Goal: Task Accomplishment & Management: Complete application form

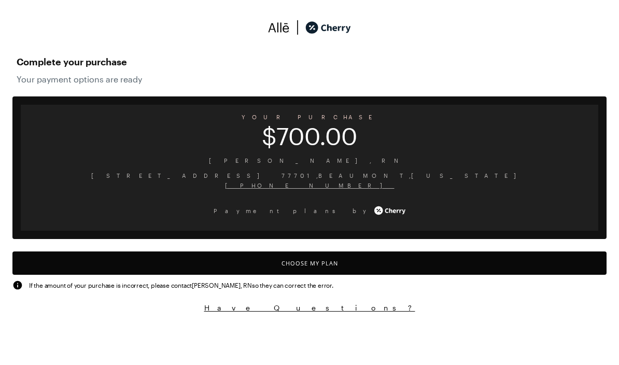
scroll to position [69, 38]
click at [341, 258] on button "Choose My Plan" at bounding box center [309, 262] width 594 height 23
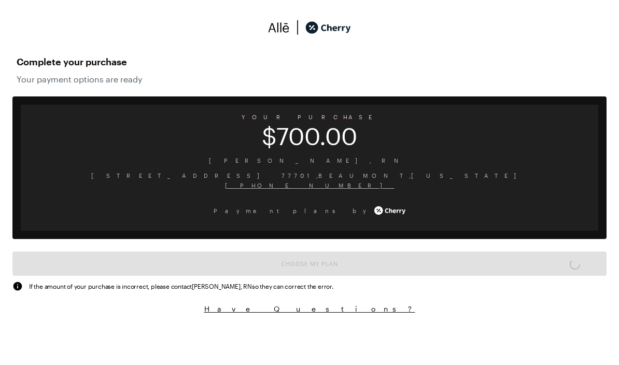
scroll to position [857, 0]
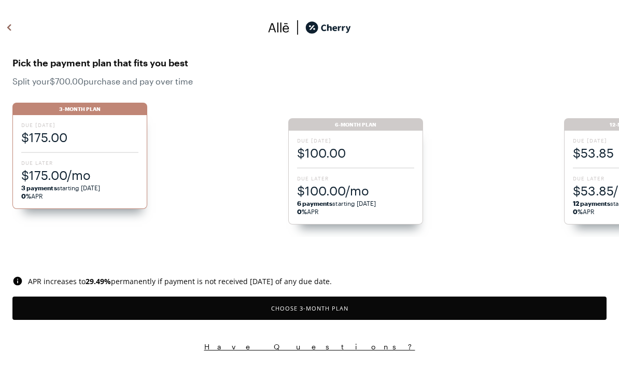
click at [82, 108] on div "3-Month Plan" at bounding box center [79, 109] width 135 height 12
click at [78, 197] on span "3 payments starting [DATE] 0% APR" at bounding box center [79, 192] width 117 height 17
click at [316, 308] on button "Choose 3 -Month Plan" at bounding box center [309, 308] width 594 height 23
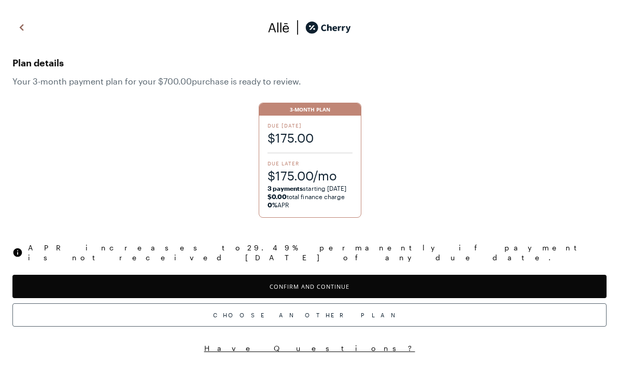
click at [356, 275] on button "Confirm and Continue" at bounding box center [309, 286] width 594 height 23
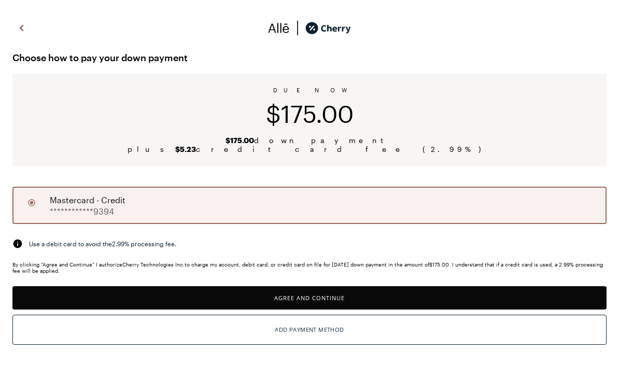
scroll to position [22, 0]
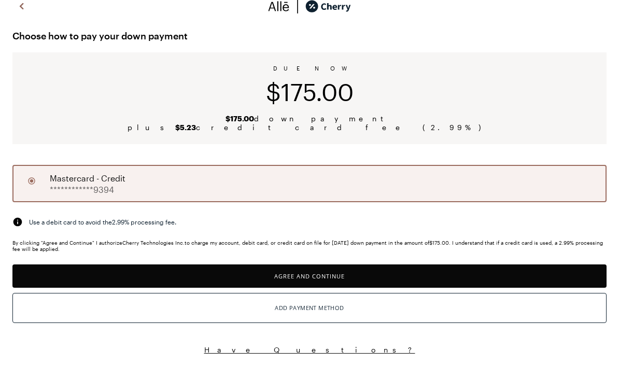
click at [336, 276] on button "Agree and Continue" at bounding box center [309, 275] width 594 height 23
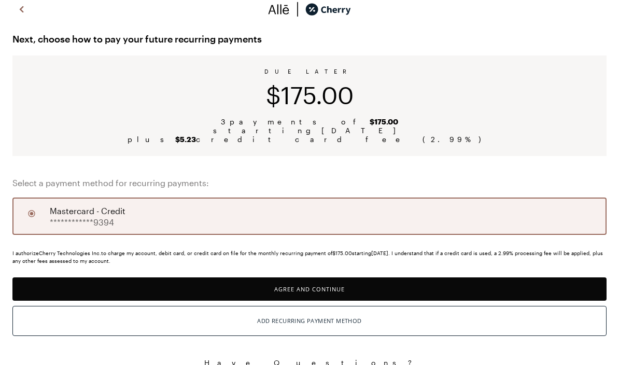
scroll to position [32, 0]
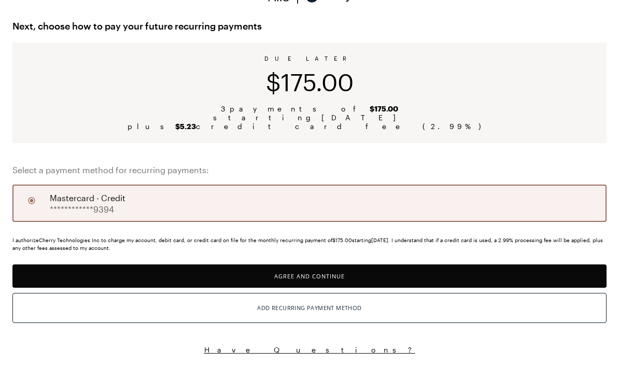
click at [366, 311] on button "Add Recurring Payment Method" at bounding box center [309, 308] width 594 height 30
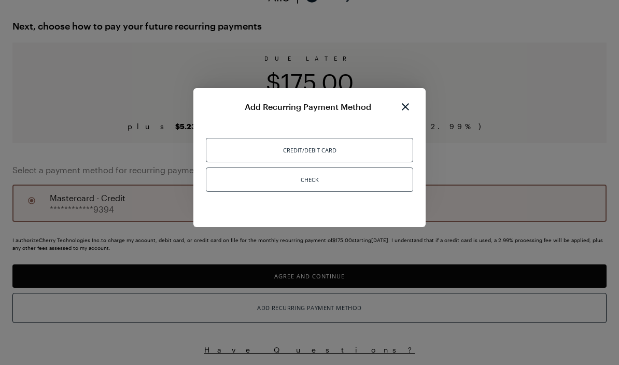
click at [231, 150] on div "Credit/Debit Card" at bounding box center [309, 150] width 207 height 24
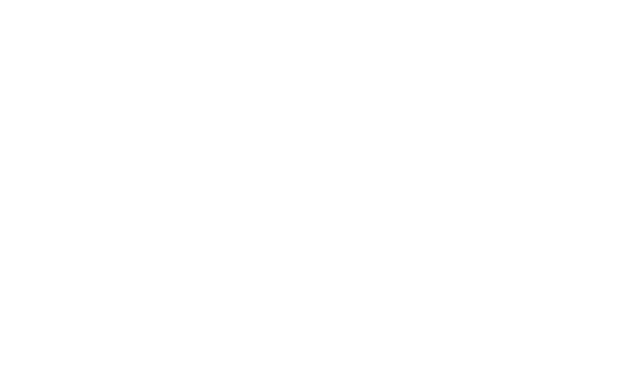
scroll to position [162, 0]
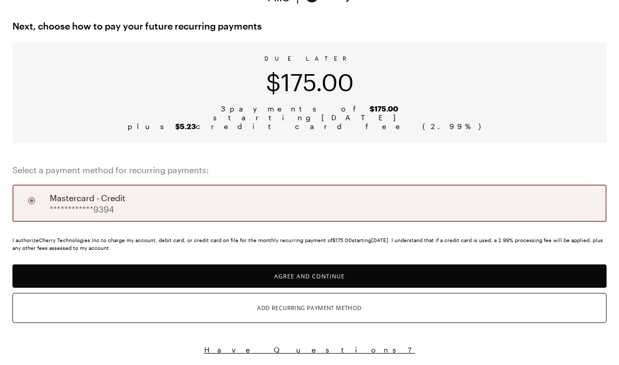
click at [310, 278] on button "Agree and Continue" at bounding box center [309, 275] width 594 height 23
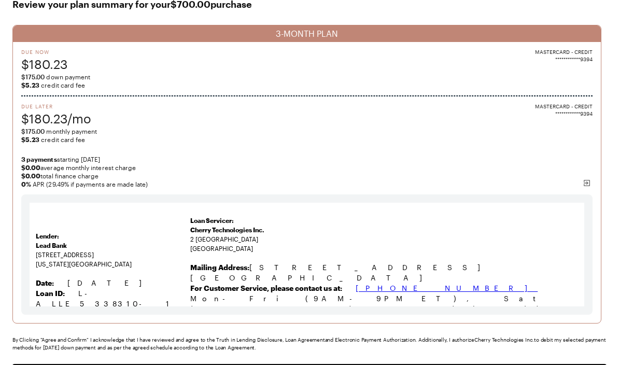
scroll to position [61, 0]
